Goal: Task Accomplishment & Management: Use online tool/utility

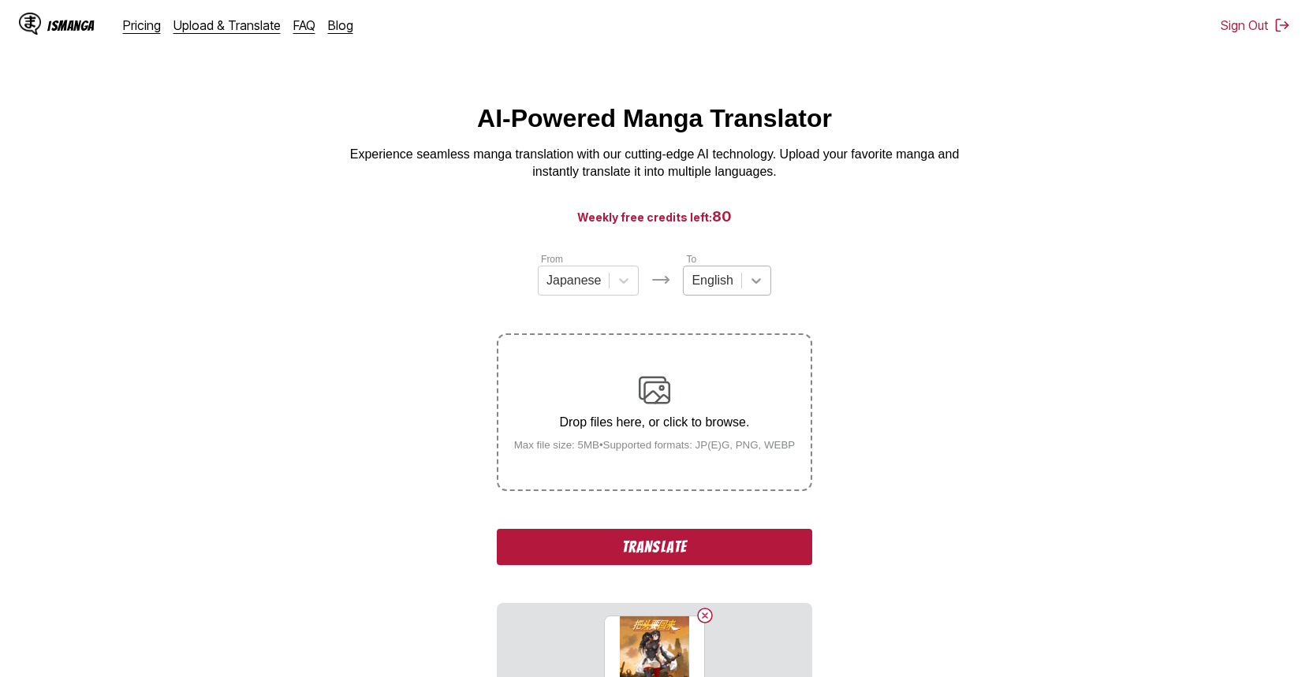
click at [751, 284] on icon at bounding box center [755, 281] width 9 height 6
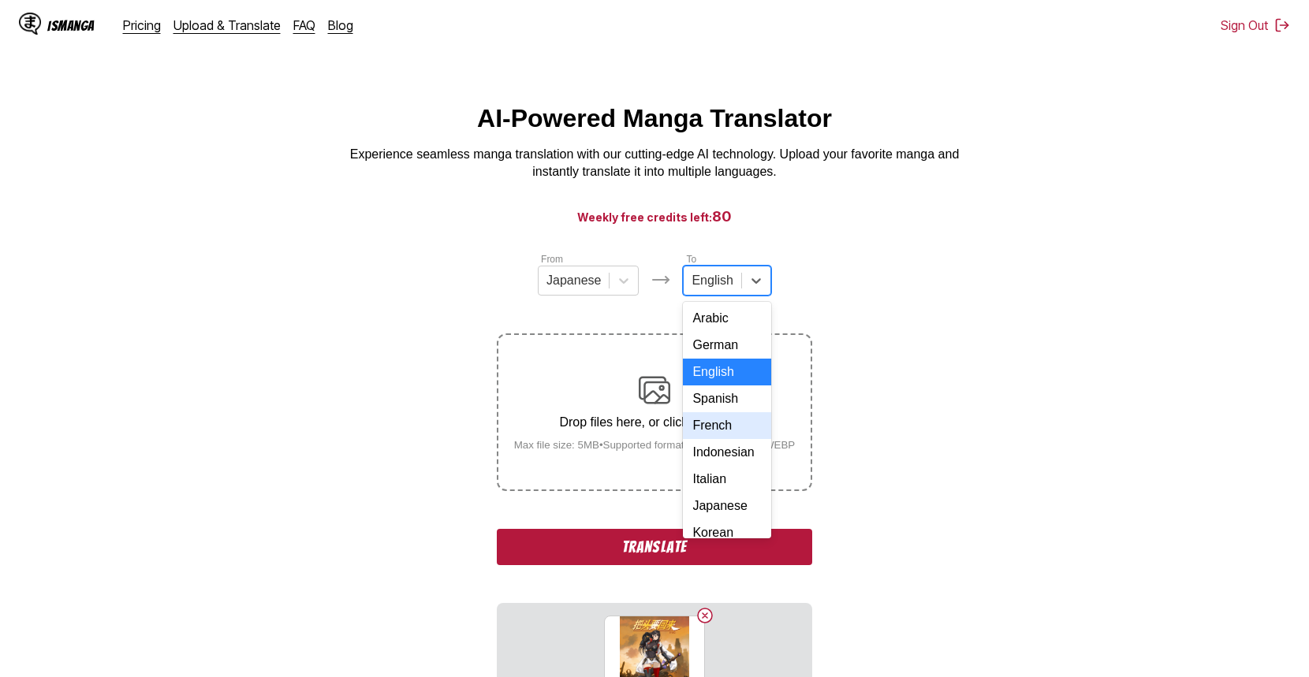
click at [733, 439] on div "French" at bounding box center [727, 425] width 88 height 27
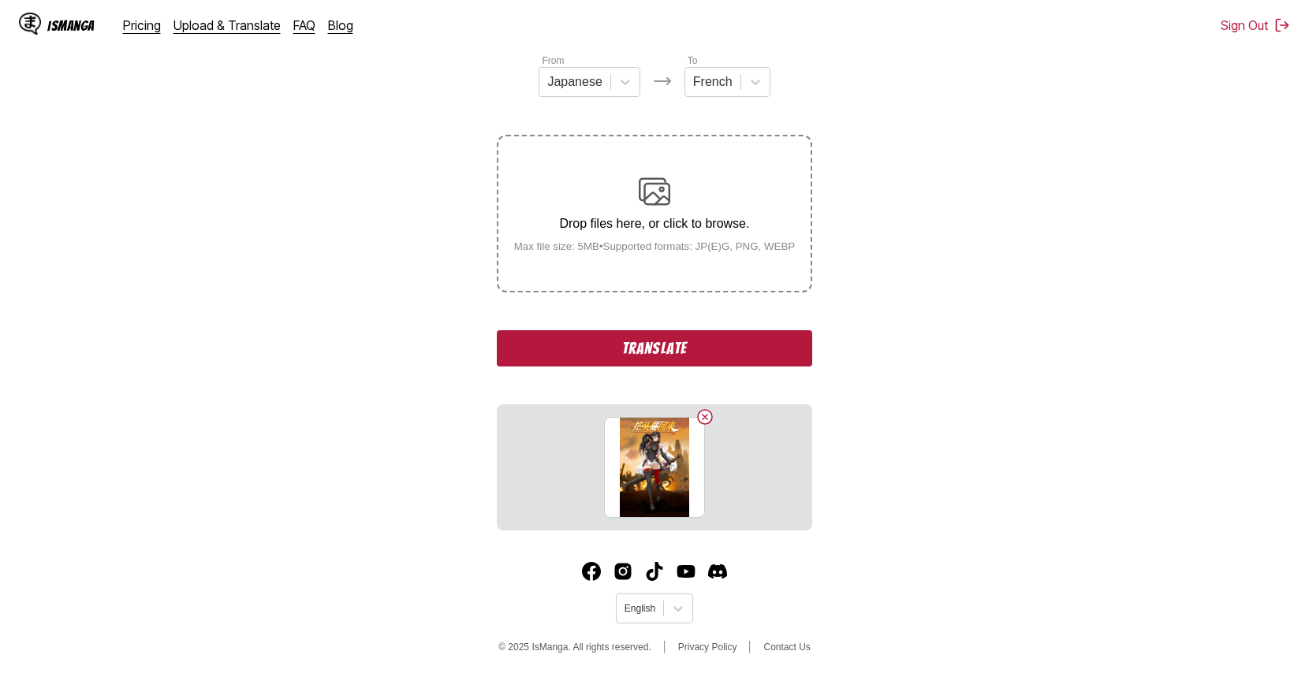
click at [732, 352] on button "Translate" at bounding box center [654, 348] width 315 height 36
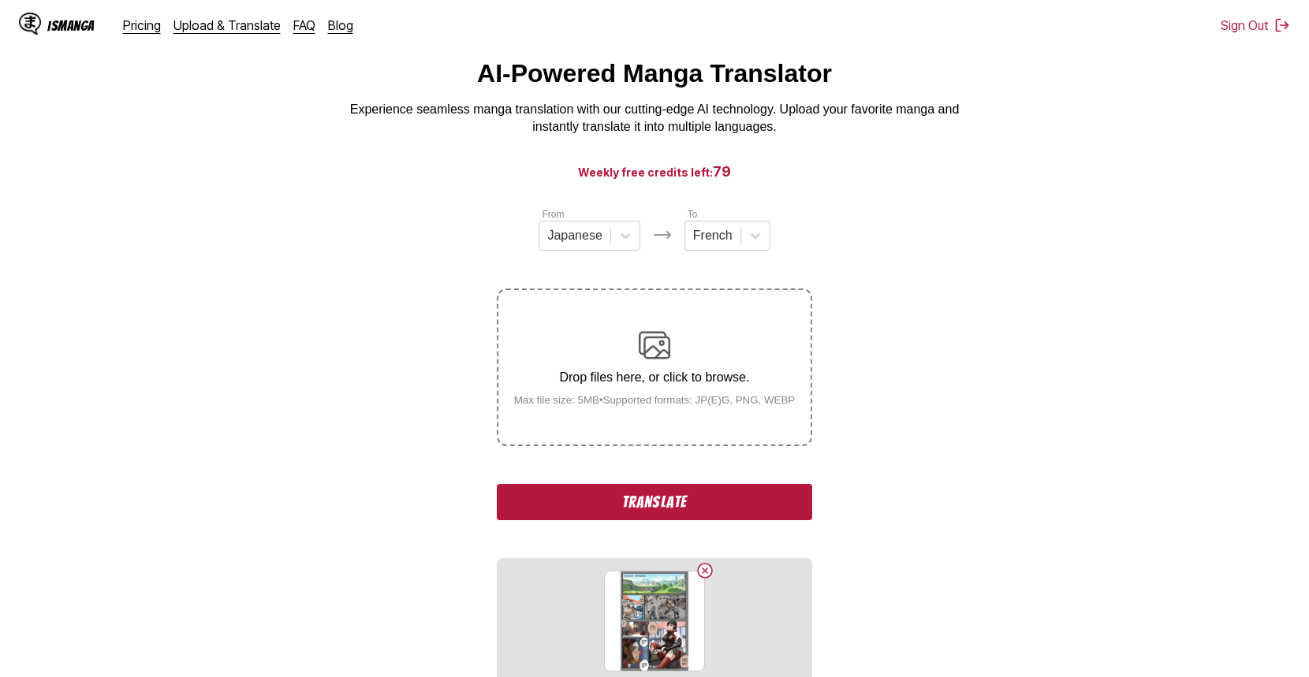
scroll to position [41, 0]
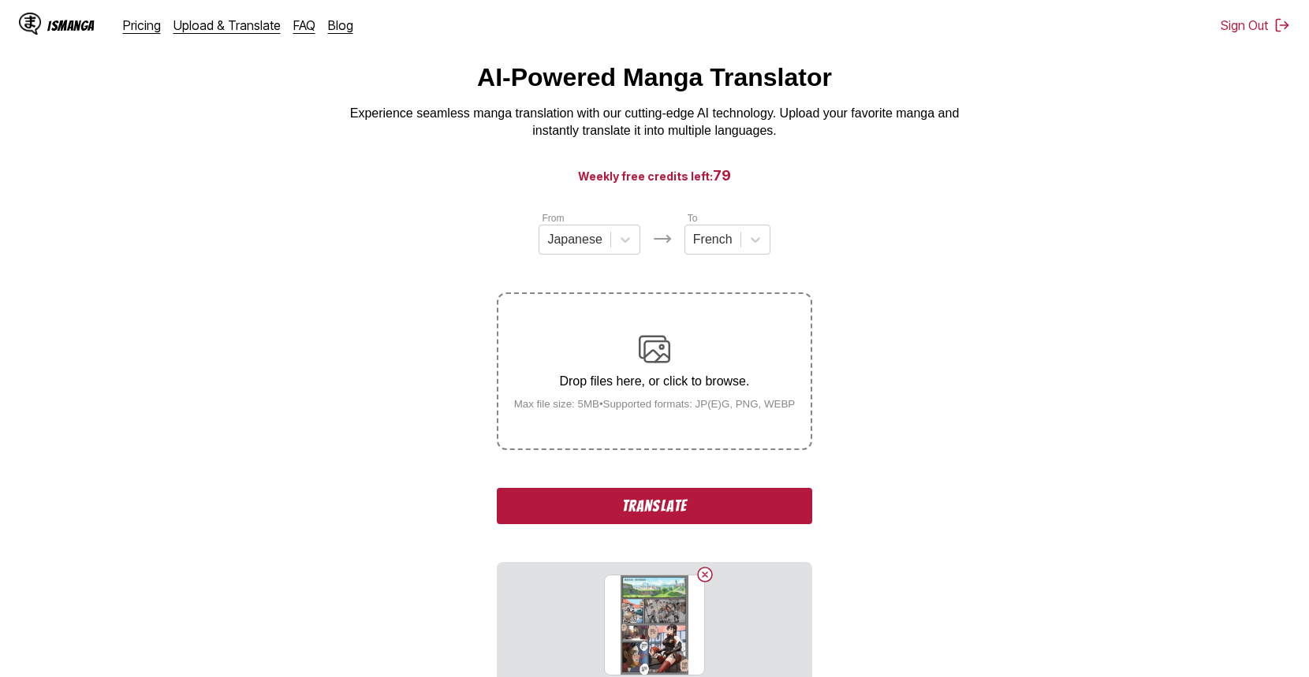
click at [659, 503] on button "Translate" at bounding box center [654, 506] width 315 height 36
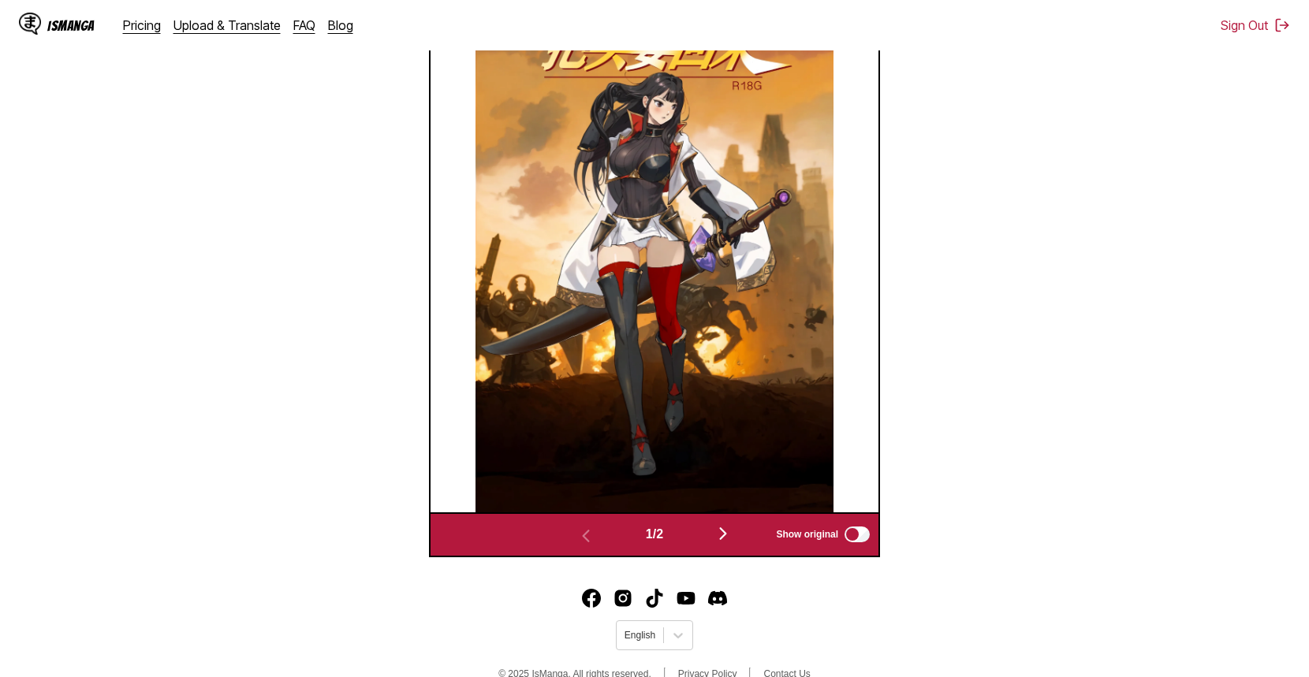
scroll to position [658, 0]
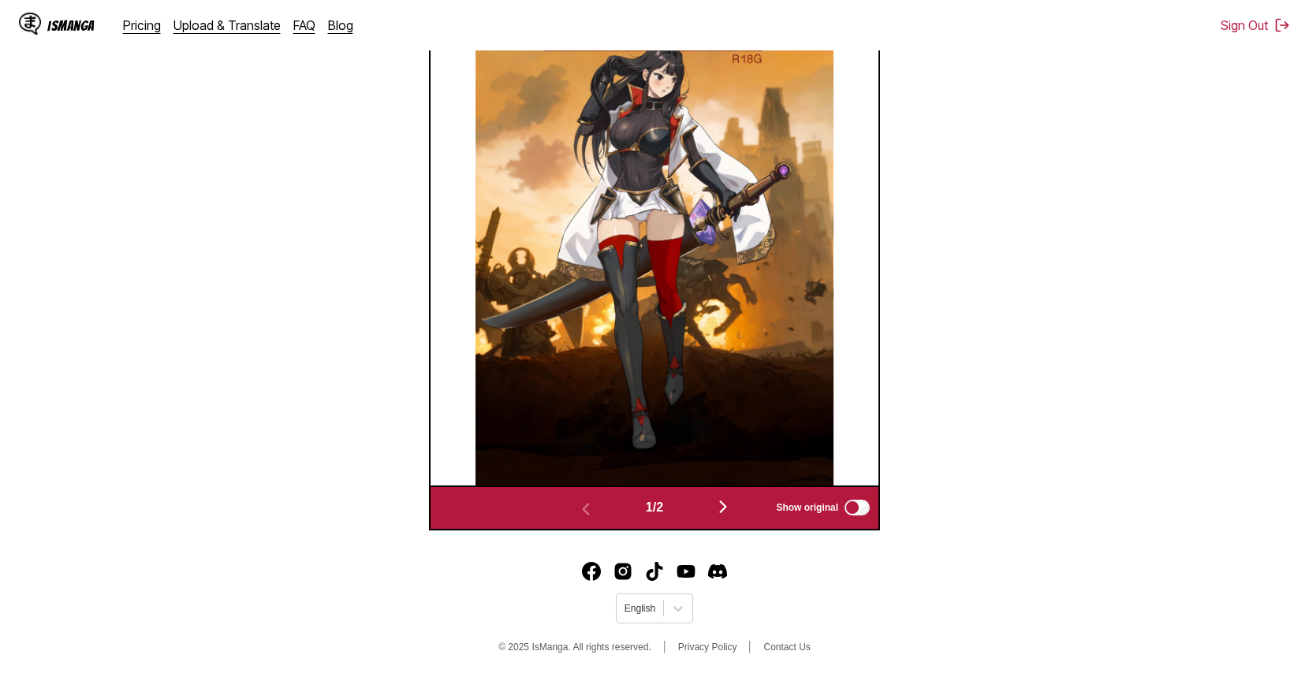
click at [721, 506] on img "button" at bounding box center [723, 507] width 19 height 19
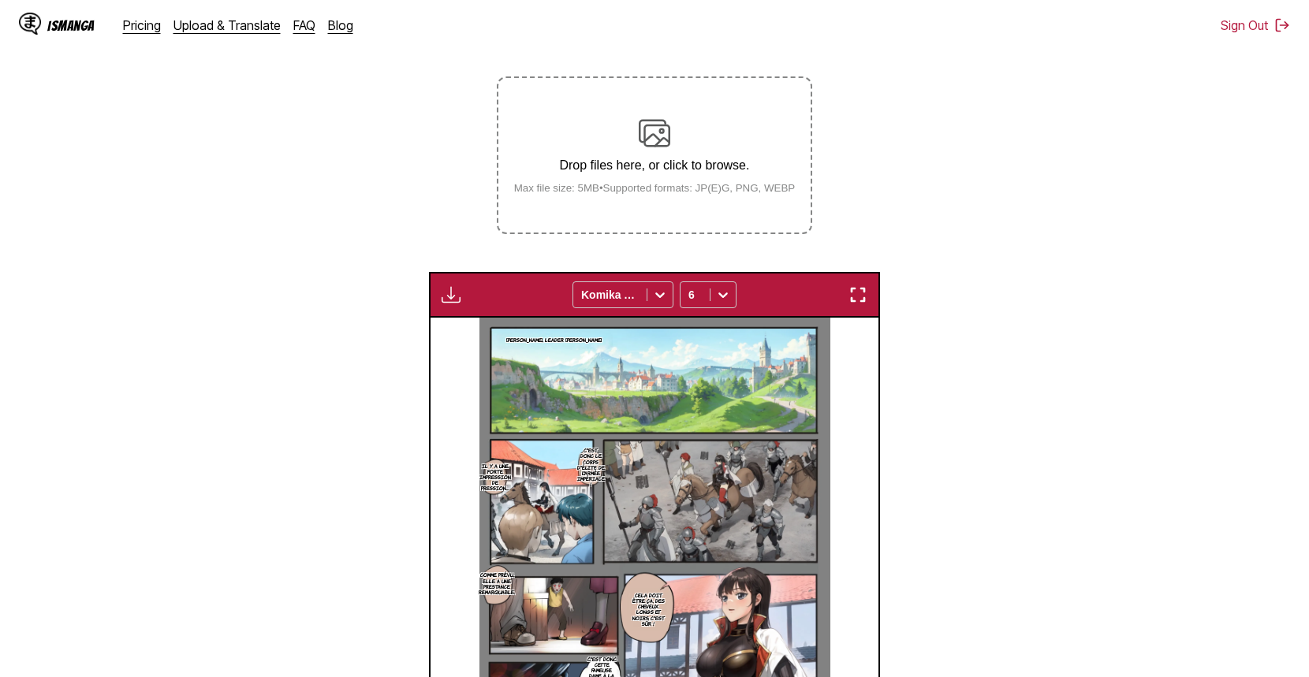
scroll to position [212, 0]
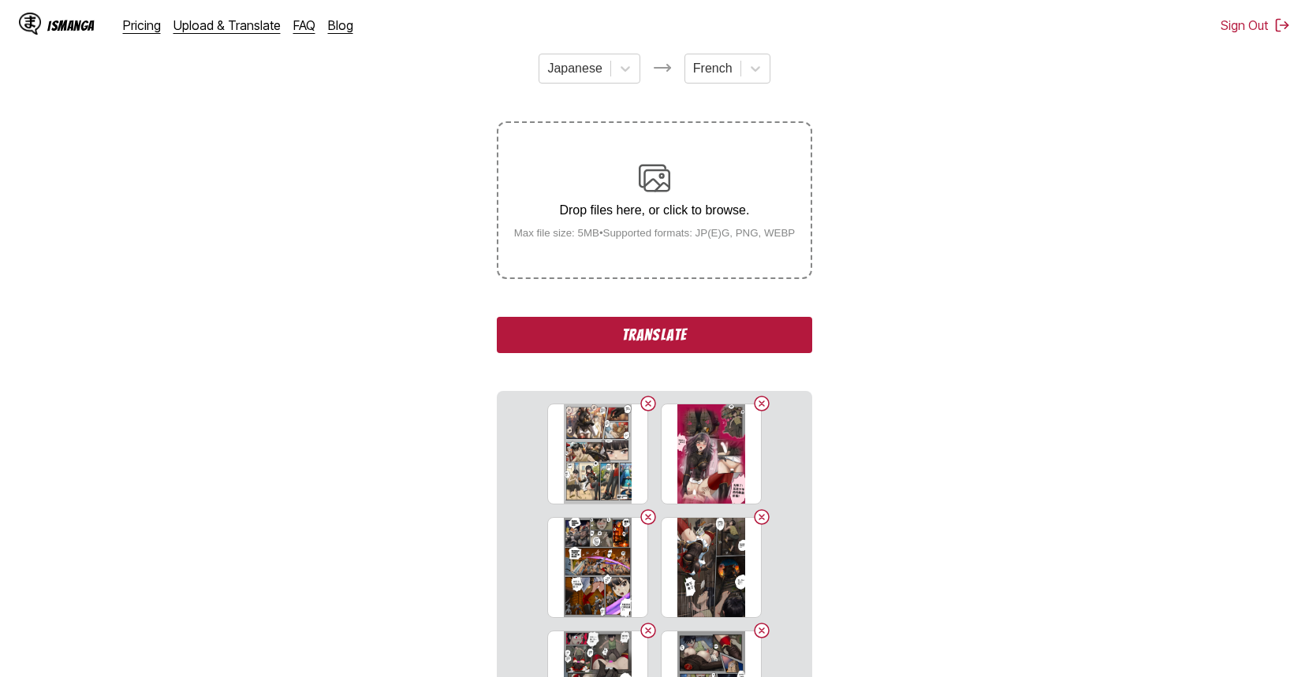
click at [703, 342] on button "Translate" at bounding box center [654, 335] width 315 height 36
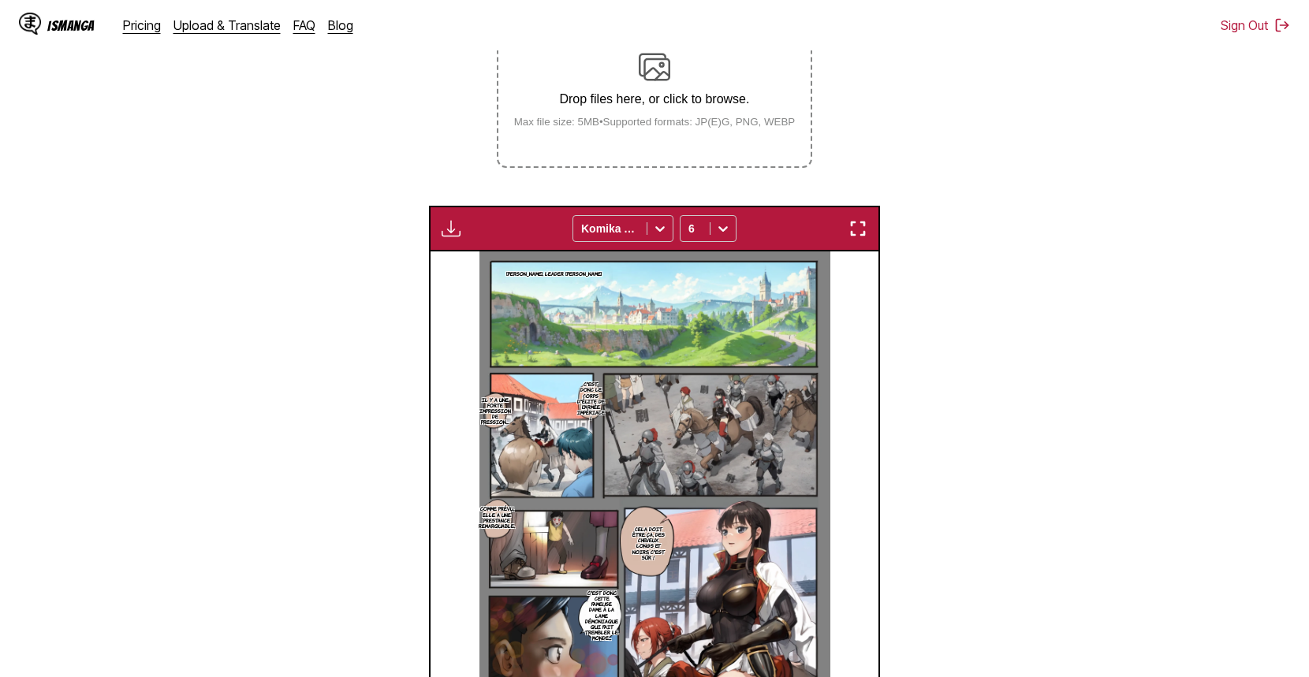
scroll to position [352, 0]
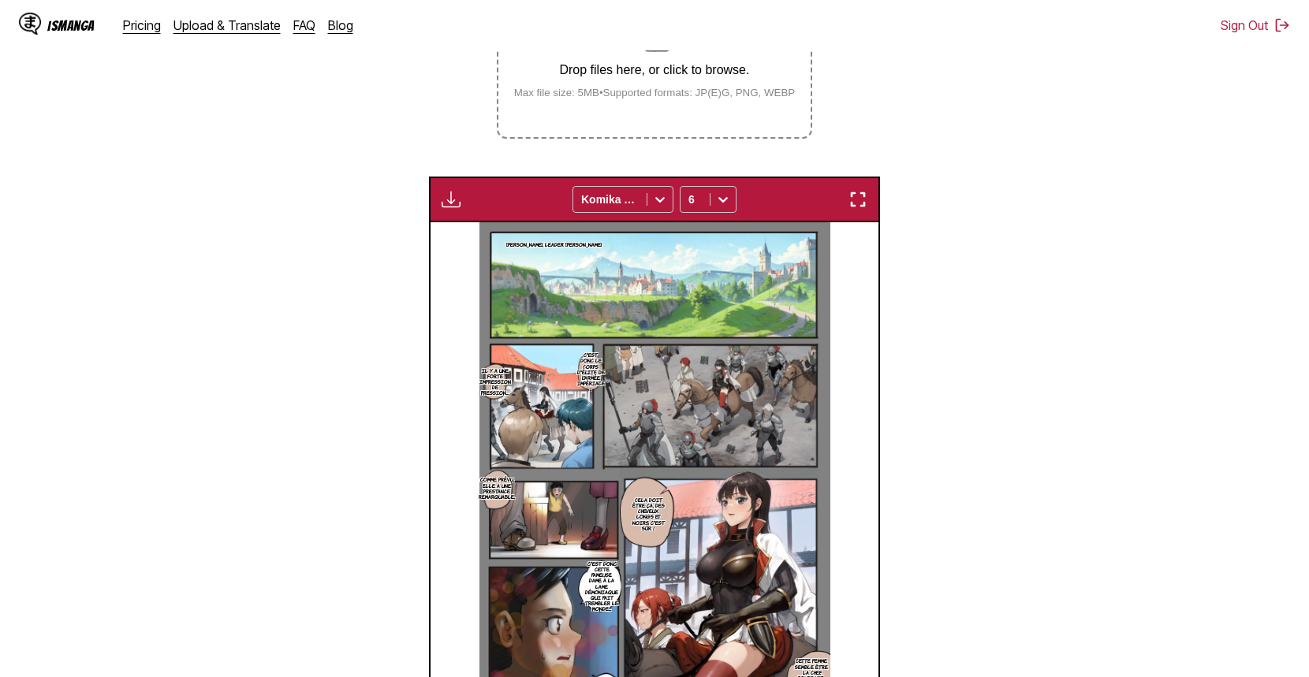
click at [454, 207] on img "button" at bounding box center [451, 199] width 19 height 19
drag, startPoint x: 474, startPoint y: 253, endPoint x: 703, endPoint y: 159, distance: 247.2
click at [474, 252] on button "Download All" at bounding box center [493, 252] width 101 height 38
